Goal: Find specific page/section: Find specific page/section

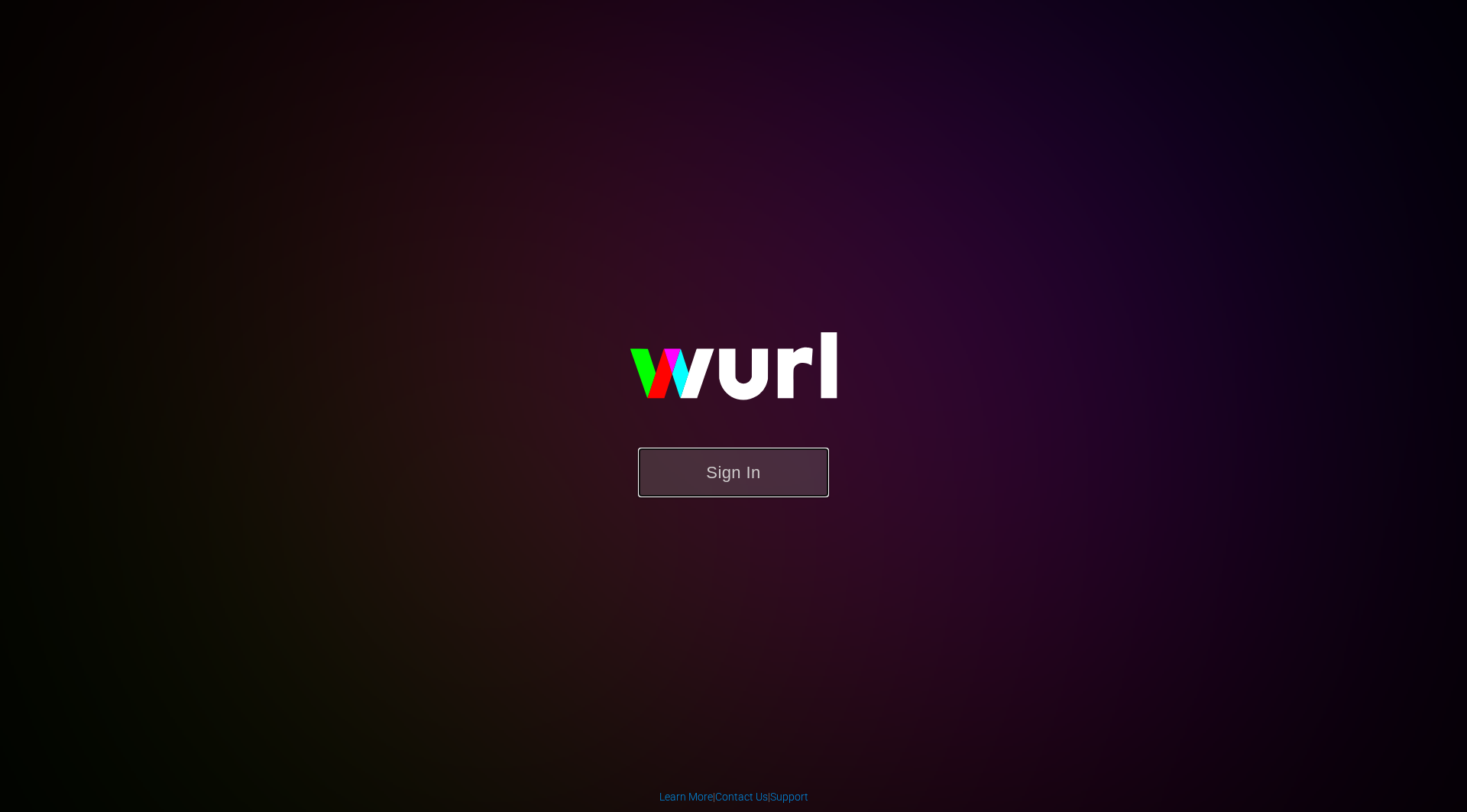
click at [782, 474] on button "Sign In" at bounding box center [733, 472] width 191 height 50
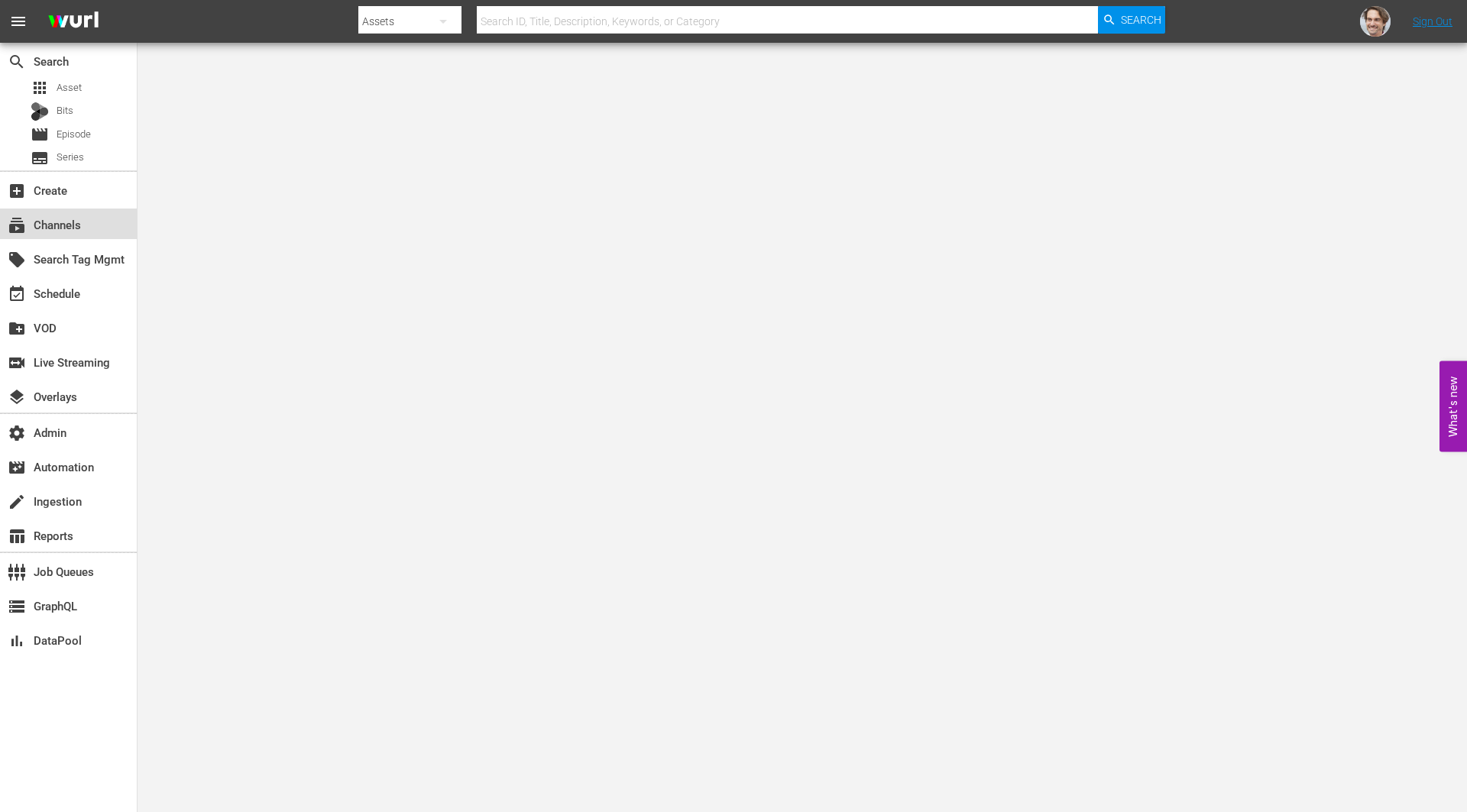
click at [59, 226] on div "subscriptions Channels" at bounding box center [42, 222] width 86 height 14
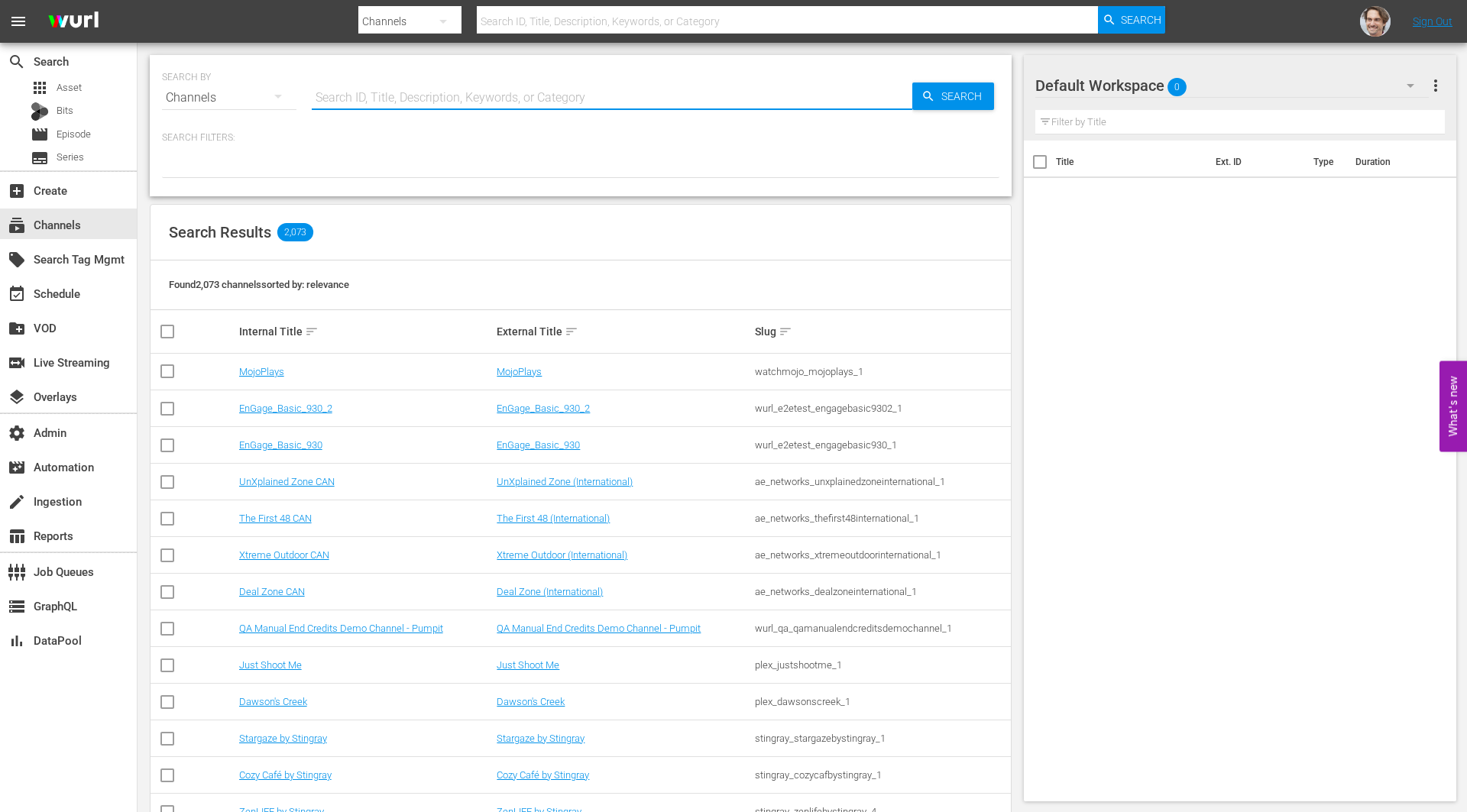
click at [573, 96] on input "text" at bounding box center [612, 98] width 601 height 37
type input "wonderful"
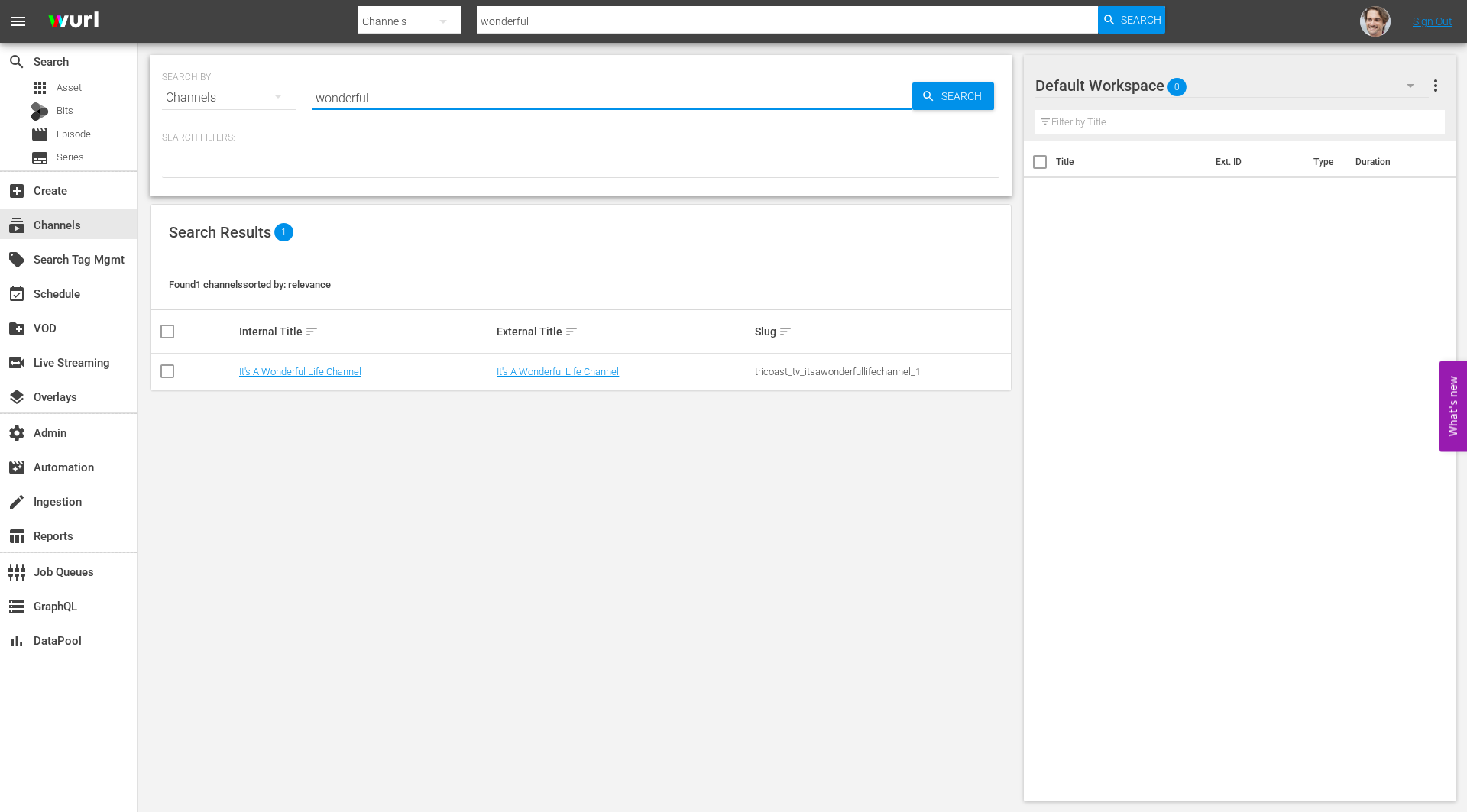
type input "wonderful"
